Goal: Task Accomplishment & Management: Use online tool/utility

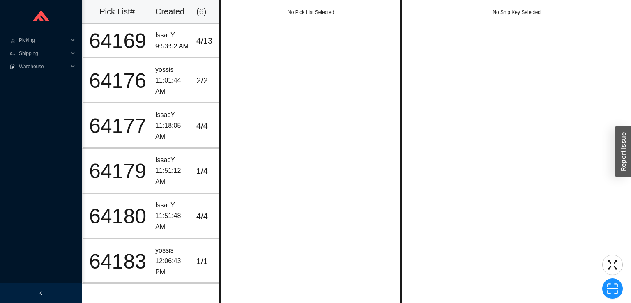
scroll to position [0, 12]
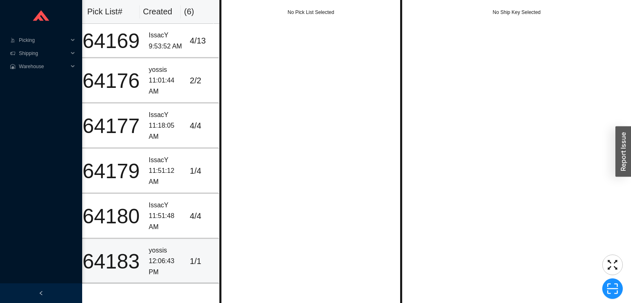
click at [164, 263] on div "12:06:43 PM" at bounding box center [166, 267] width 34 height 22
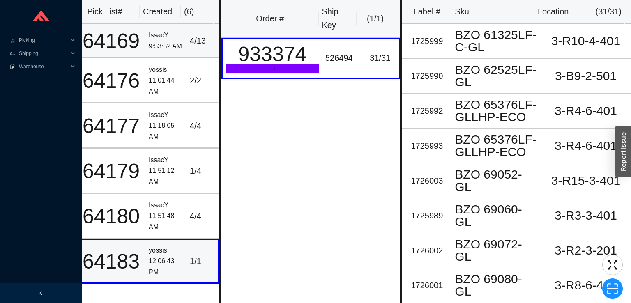
click at [149, 42] on div "9:53:52 AM" at bounding box center [166, 46] width 34 height 11
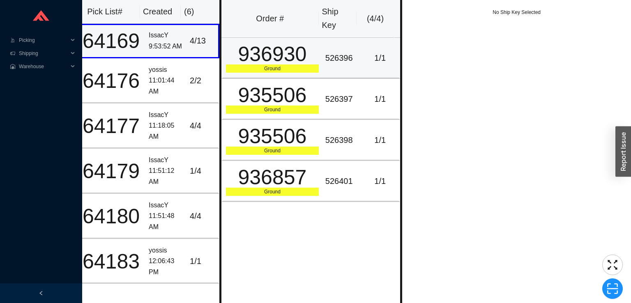
click at [245, 67] on div "Ground" at bounding box center [272, 68] width 93 height 8
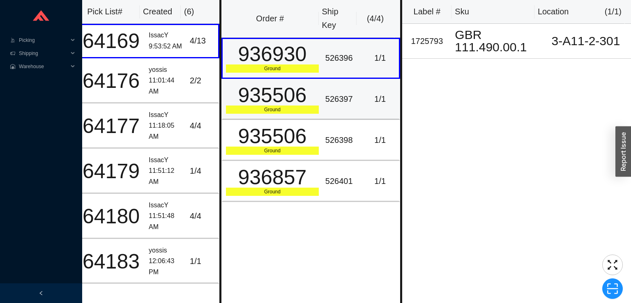
click at [287, 106] on div "935506" at bounding box center [272, 95] width 93 height 21
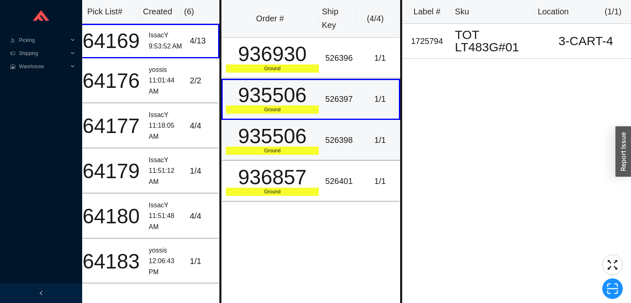
click at [299, 128] on div "935506" at bounding box center [272, 136] width 93 height 21
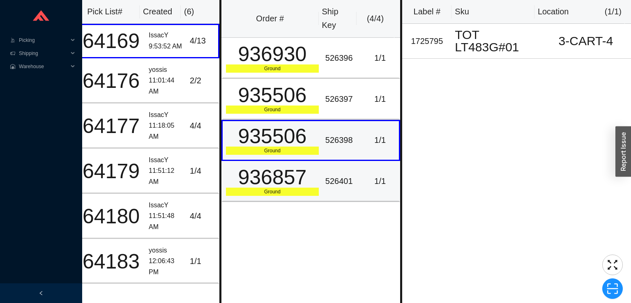
click at [308, 171] on div "936857" at bounding box center [272, 177] width 93 height 21
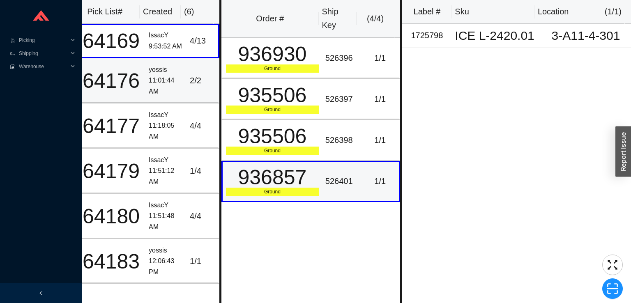
click at [168, 74] on div "yossis" at bounding box center [166, 69] width 34 height 11
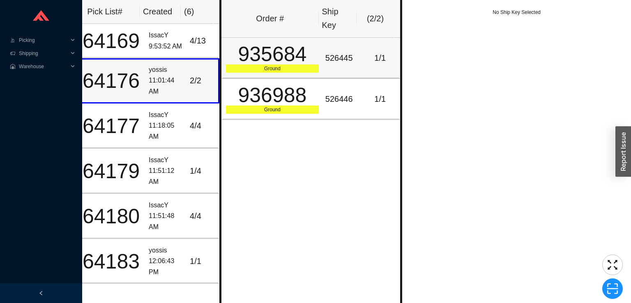
click at [258, 71] on div "Ground" at bounding box center [272, 68] width 93 height 8
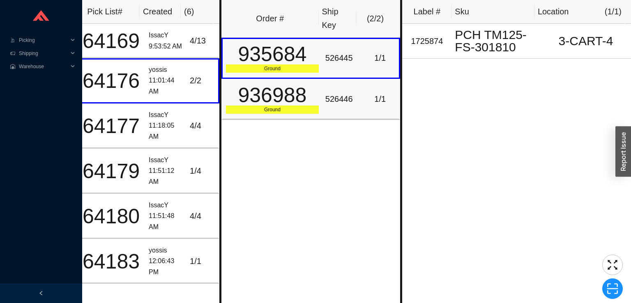
click at [270, 100] on div "936988" at bounding box center [272, 95] width 93 height 21
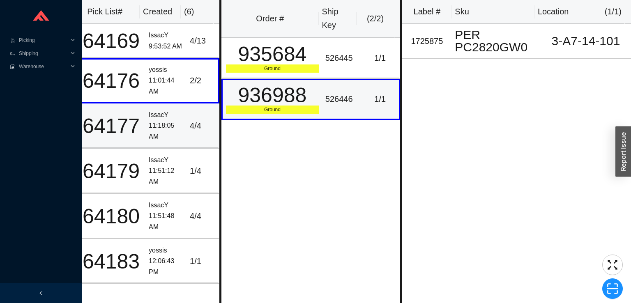
click at [170, 118] on div "IssacY" at bounding box center [166, 115] width 34 height 11
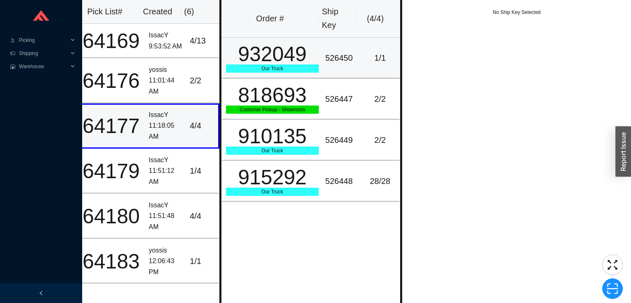
click at [260, 64] on div "Our Truck" at bounding box center [272, 68] width 93 height 8
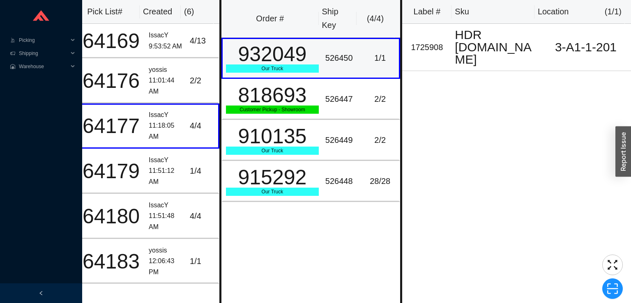
click at [278, 114] on td "818693 Customer Pickup - Showroom" at bounding box center [271, 99] width 101 height 41
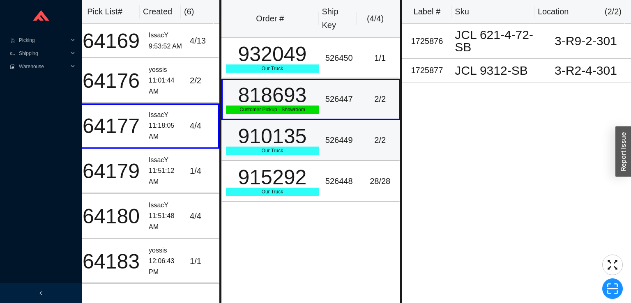
click at [282, 150] on div "Our Truck" at bounding box center [272, 151] width 93 height 8
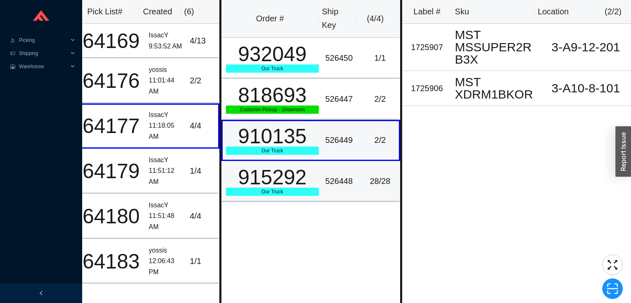
click at [268, 188] on div "Our Truck" at bounding box center [272, 192] width 93 height 8
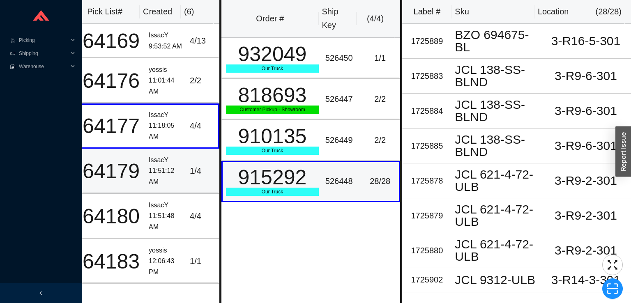
click at [168, 165] on div "11:51:12 AM" at bounding box center [166, 176] width 34 height 22
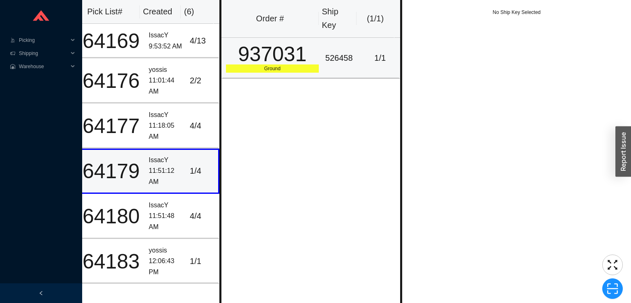
click at [250, 58] on div "937031" at bounding box center [272, 54] width 93 height 21
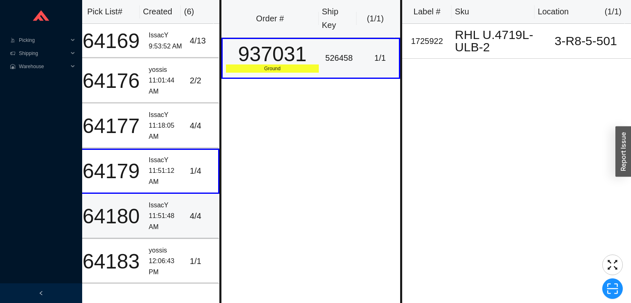
click at [163, 218] on div "11:51:48 AM" at bounding box center [166, 222] width 34 height 22
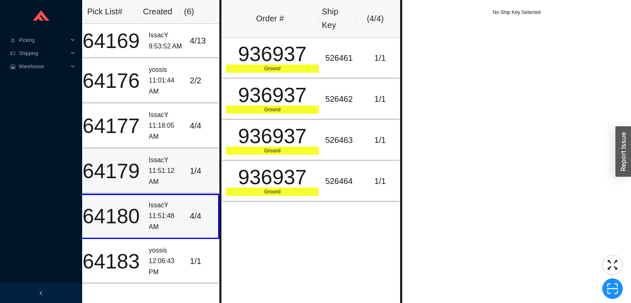
click at [149, 174] on div "11:51:12 AM" at bounding box center [166, 176] width 34 height 22
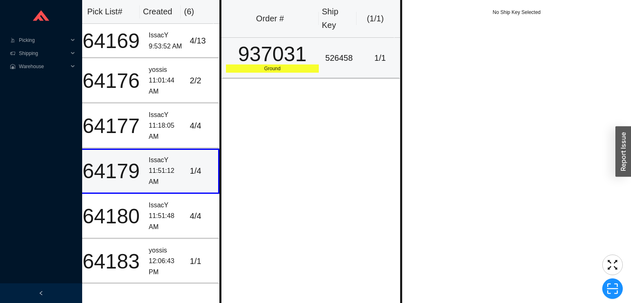
click at [251, 57] on div "937031" at bounding box center [272, 54] width 93 height 21
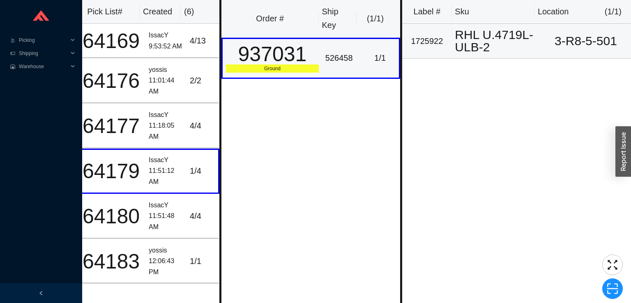
click at [497, 41] on div "RHL U.4719L-ULB-2" at bounding box center [495, 41] width 83 height 25
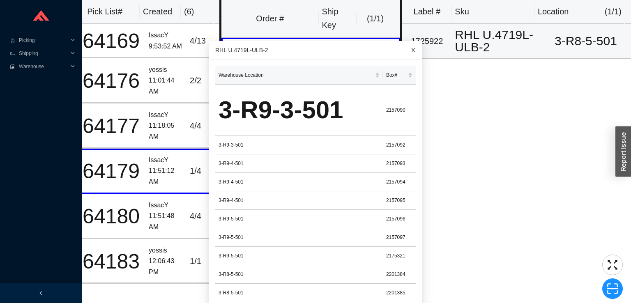
click at [404, 55] on span "Close" at bounding box center [413, 50] width 18 height 18
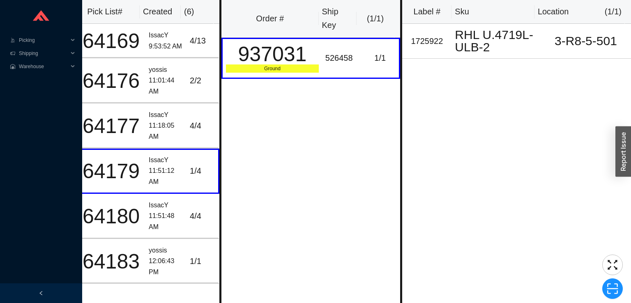
click at [478, 38] on div "RHL U.4719L-ULB-2" at bounding box center [495, 41] width 83 height 25
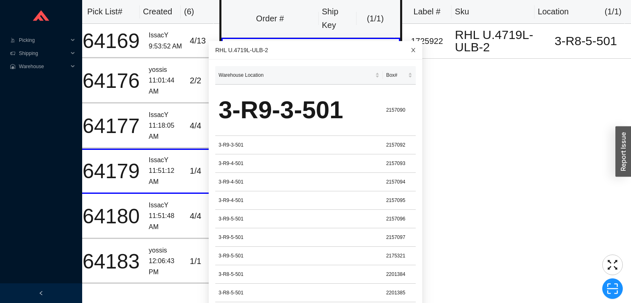
click at [411, 50] on icon "close" at bounding box center [413, 50] width 4 height 4
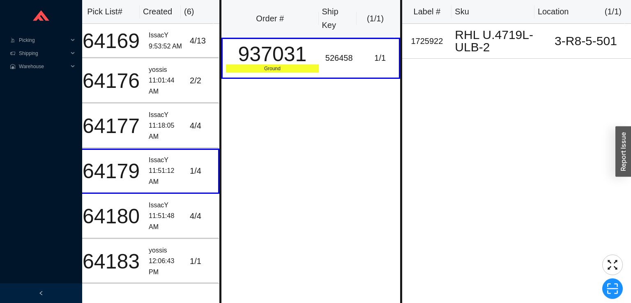
click at [56, 294] on div at bounding box center [41, 293] width 82 height 20
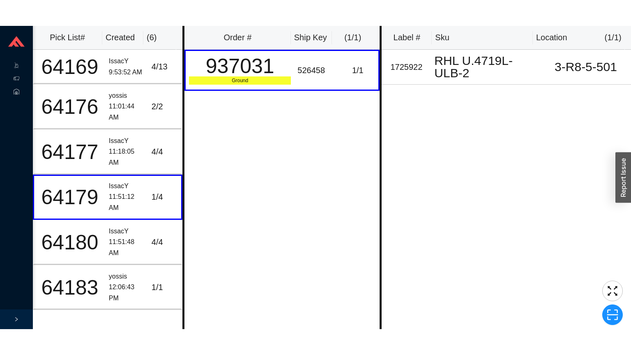
scroll to position [0, 0]
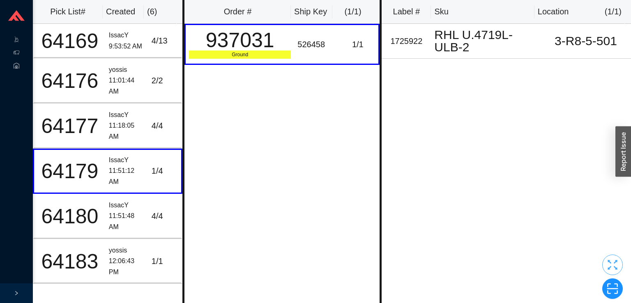
click at [618, 258] on button "button" at bounding box center [612, 265] width 21 height 21
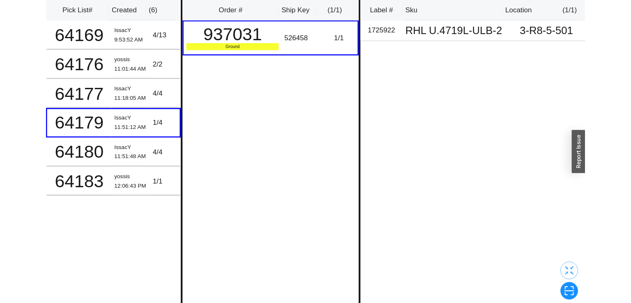
scroll to position [0, 0]
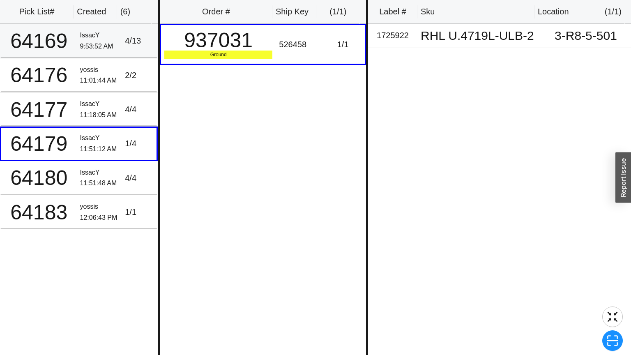
click at [53, 41] on div "64169" at bounding box center [39, 41] width 69 height 21
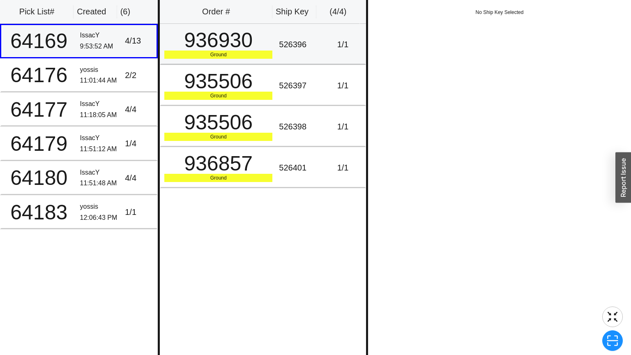
click at [243, 45] on div "936930" at bounding box center [218, 40] width 108 height 21
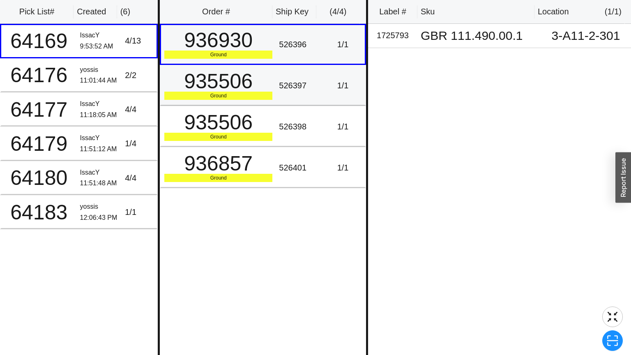
click at [230, 77] on div "935506" at bounding box center [218, 81] width 108 height 21
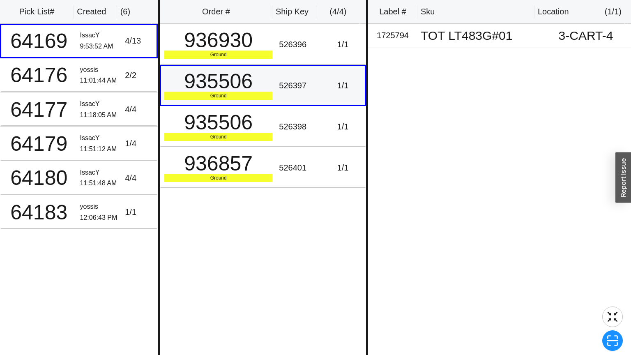
click at [621, 303] on div at bounding box center [612, 316] width 21 height 21
click at [613, 303] on icon "fullscreen-exit" at bounding box center [612, 316] width 12 height 12
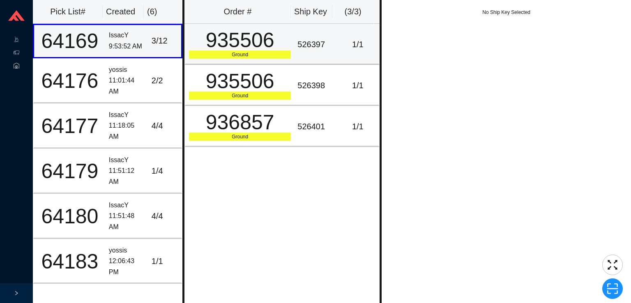
click at [229, 36] on div "935506" at bounding box center [240, 40] width 102 height 21
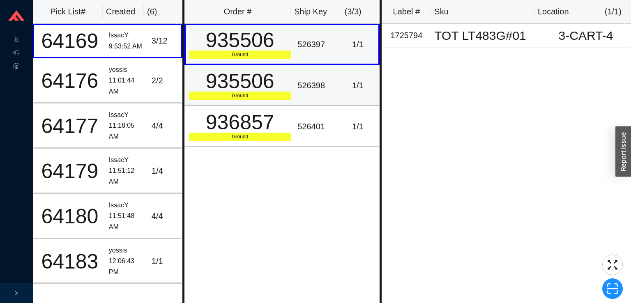
click at [238, 85] on div "935506" at bounding box center [240, 81] width 102 height 21
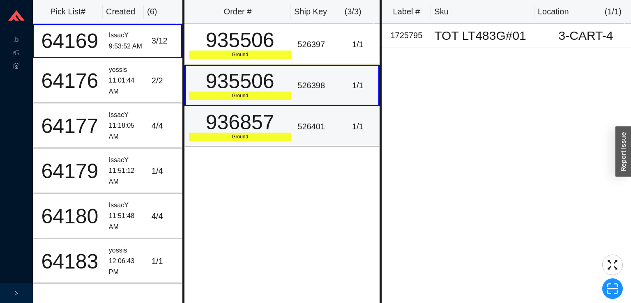
click at [244, 126] on div "936857" at bounding box center [240, 122] width 102 height 21
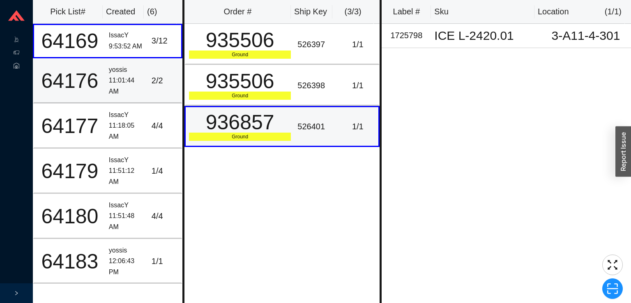
click at [95, 83] on div "64176" at bounding box center [69, 81] width 65 height 21
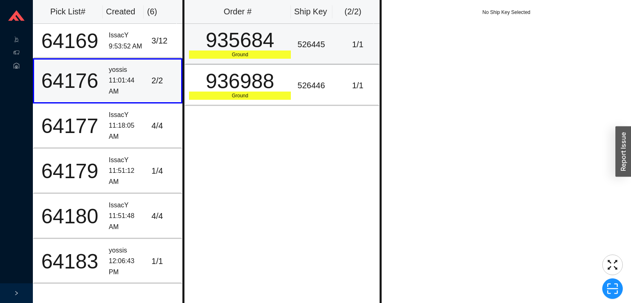
click at [225, 55] on div "Ground" at bounding box center [240, 54] width 102 height 8
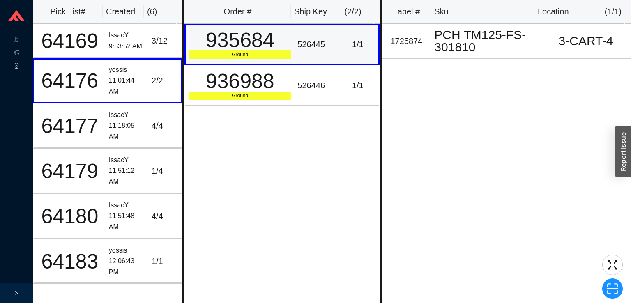
click at [222, 92] on div "936988" at bounding box center [240, 81] width 102 height 21
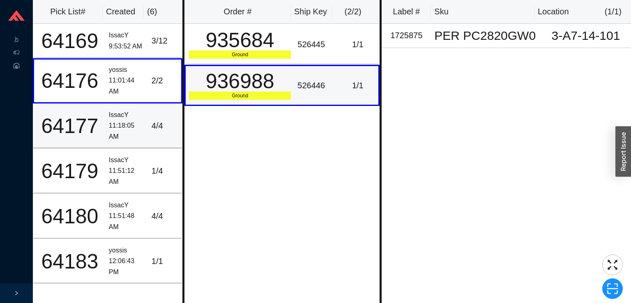
click at [92, 132] on div "64177" at bounding box center [69, 126] width 65 height 21
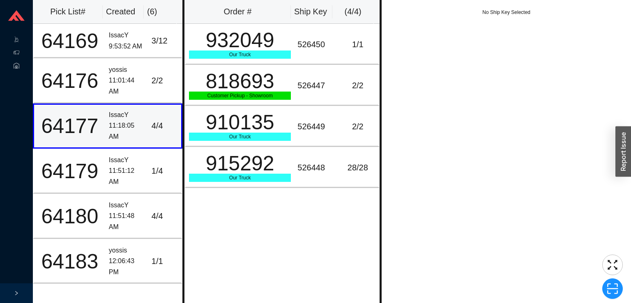
click at [116, 173] on div "11:51:12 AM" at bounding box center [127, 176] width 36 height 22
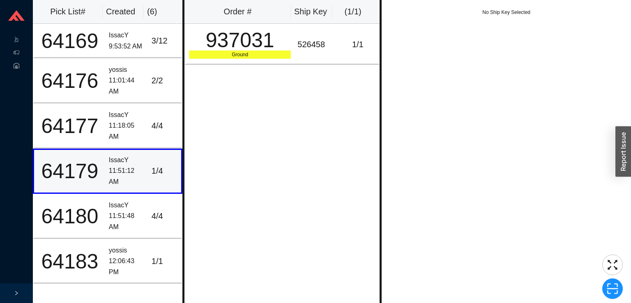
click at [235, 44] on div "937031" at bounding box center [240, 40] width 102 height 21
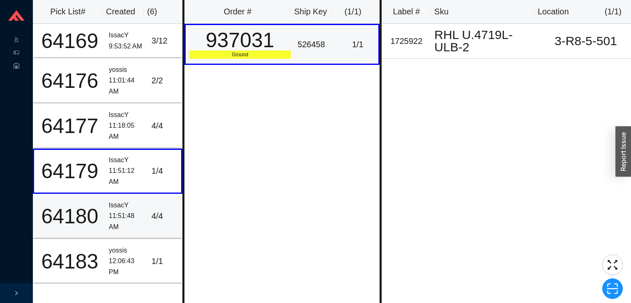
click at [110, 216] on div "11:51:48 AM" at bounding box center [127, 222] width 36 height 22
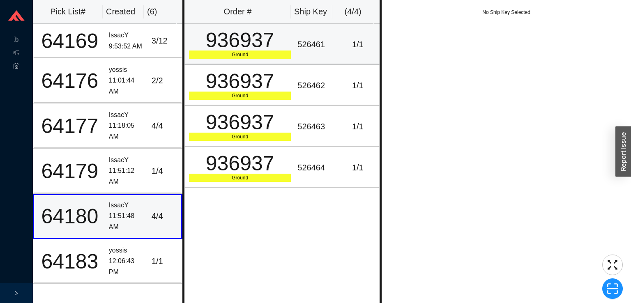
click at [258, 50] on div "936937" at bounding box center [240, 40] width 102 height 21
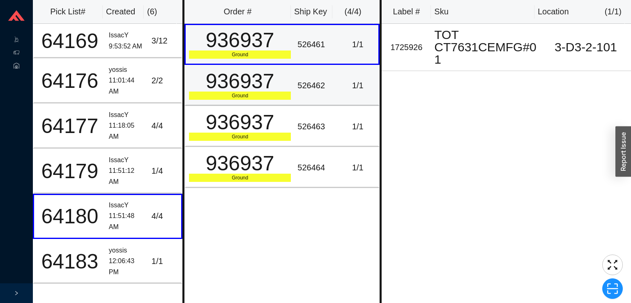
click at [265, 101] on td "936937 Ground" at bounding box center [239, 85] width 110 height 41
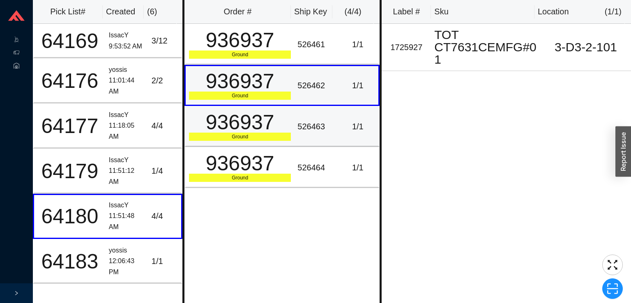
click at [268, 143] on td "936937 Ground" at bounding box center [239, 126] width 110 height 41
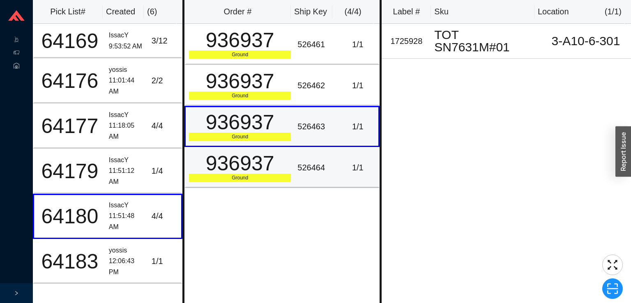
click at [264, 171] on div "936937" at bounding box center [240, 163] width 102 height 21
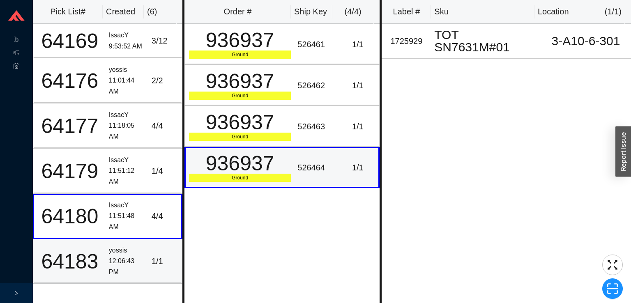
click at [106, 259] on td "yossis 12:06:43 PM" at bounding box center [127, 261] width 43 height 45
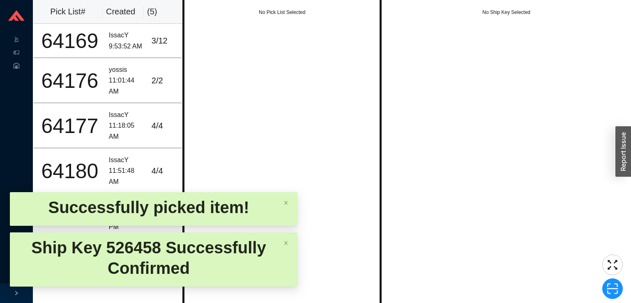
click at [236, 180] on div "No Pick List Selected" at bounding box center [281, 151] width 199 height 303
click at [260, 195] on div "Successfully picked item!" at bounding box center [153, 209] width 287 height 34
click at [286, 202] on icon "close" at bounding box center [285, 203] width 3 height 4
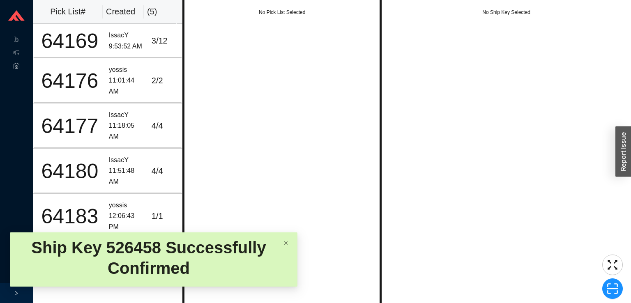
click at [286, 242] on icon "close" at bounding box center [285, 243] width 5 height 5
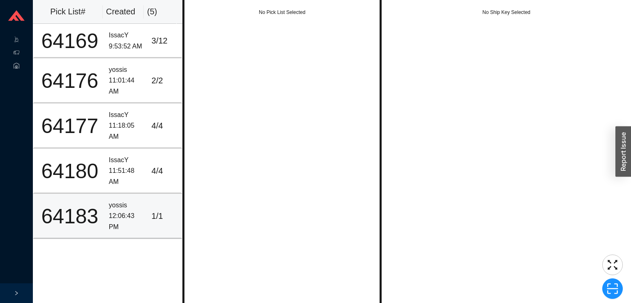
click at [106, 216] on td "yossis 12:06:43 PM" at bounding box center [127, 216] width 43 height 45
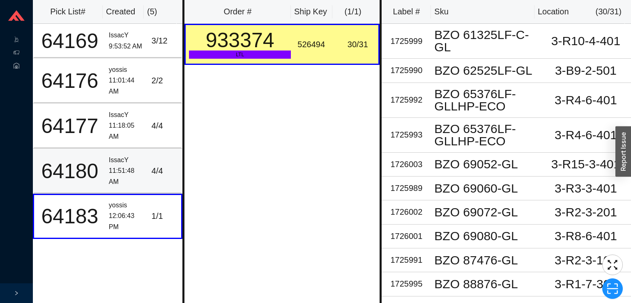
click at [89, 186] on td "64180" at bounding box center [69, 171] width 73 height 45
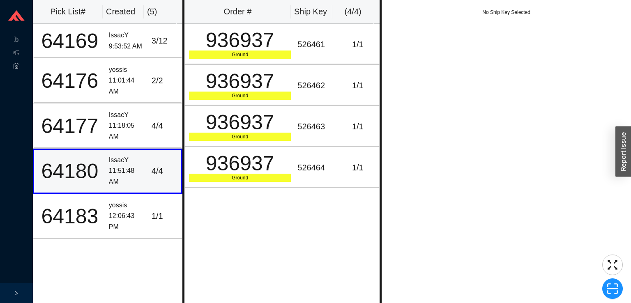
click at [246, 170] on div "936937" at bounding box center [240, 163] width 102 height 21
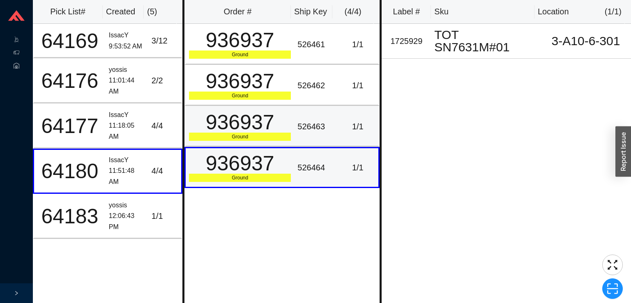
click at [232, 106] on td "936937 Ground" at bounding box center [239, 126] width 110 height 41
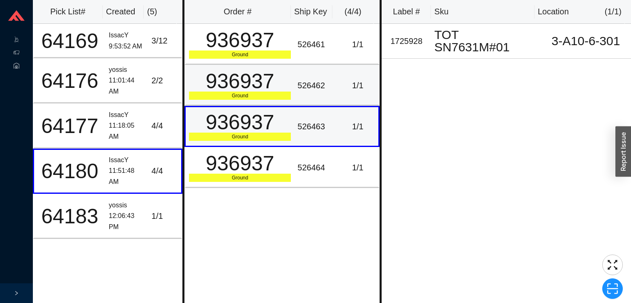
click at [240, 77] on div "936937" at bounding box center [240, 81] width 102 height 21
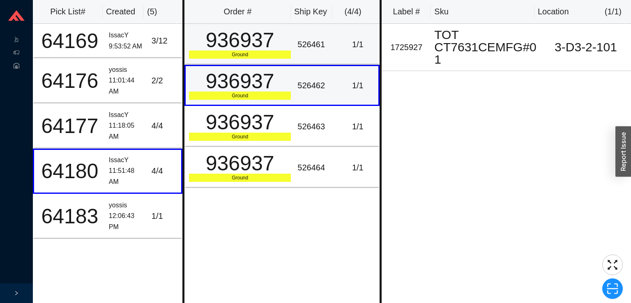
click at [233, 63] on td "936937 Ground" at bounding box center [239, 44] width 110 height 41
